Goal: Entertainment & Leisure: Consume media (video, audio)

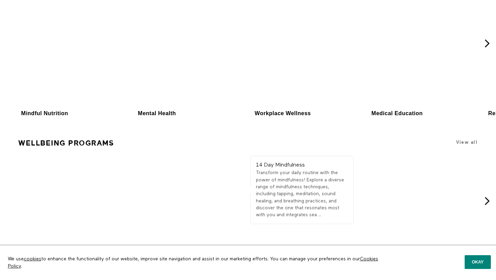
scroll to position [1318, 0]
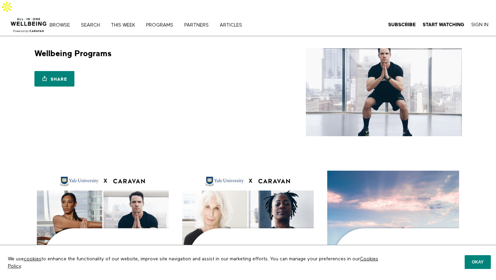
scroll to position [0, 0]
click at [393, 86] on img at bounding box center [384, 92] width 156 height 88
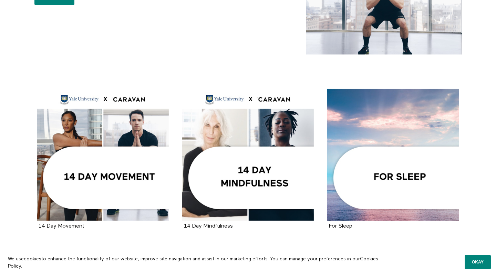
scroll to position [82, 0]
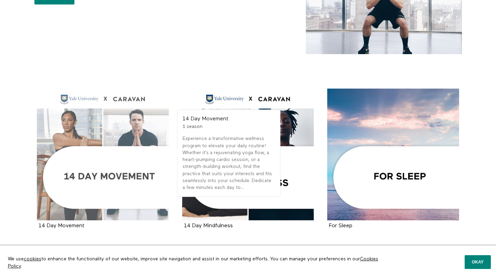
click at [108, 161] on div at bounding box center [103, 155] width 132 height 132
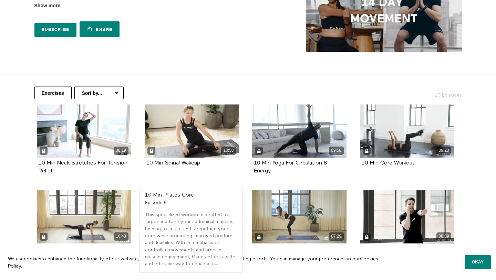
scroll to position [71, 0]
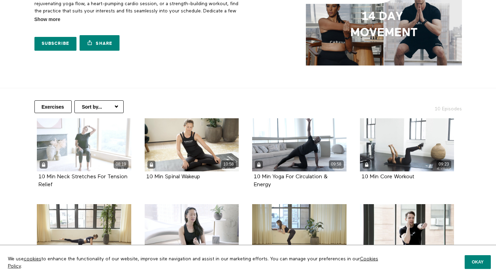
click at [77, 134] on div "08:19" at bounding box center [84, 144] width 94 height 53
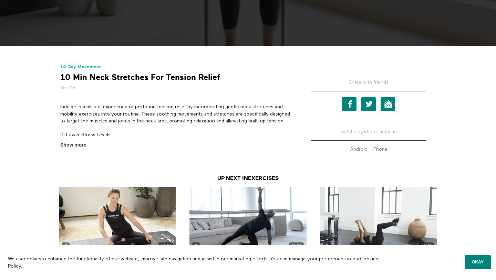
scroll to position [248, 0]
